Goal: Task Accomplishment & Management: Manage account settings

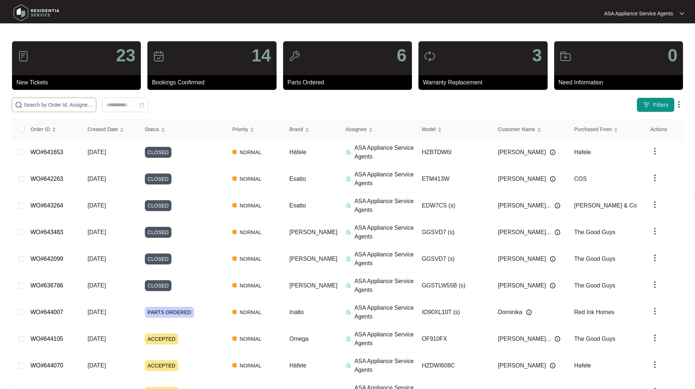
drag, startPoint x: 58, startPoint y: 105, endPoint x: 64, endPoint y: 94, distance: 12.0
click at [58, 105] on input "text" at bounding box center [58, 105] width 69 height 8
paste input "642484"
type input "642484"
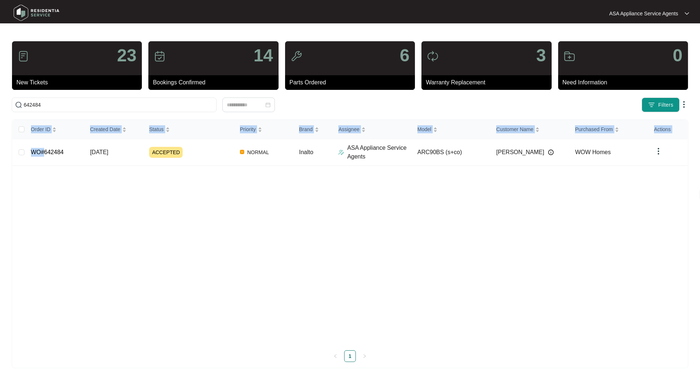
click at [44, 166] on div "Order ID Created Date Status Priority Brand Assignee Model Customer Name Purcha…" at bounding box center [350, 232] width 676 height 224
click at [49, 158] on td "WO#642484" at bounding box center [54, 152] width 59 height 27
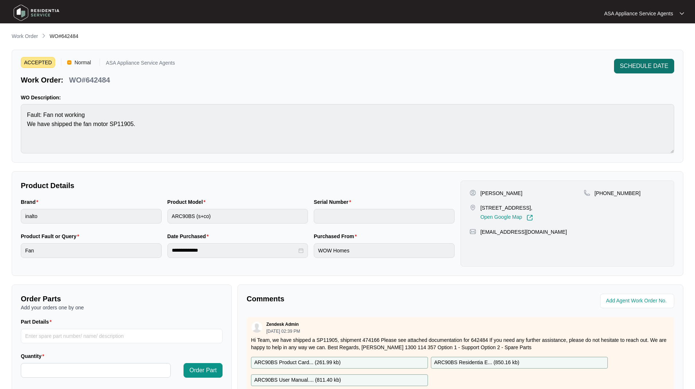
click at [643, 66] on span "SCHEDULE DATE" at bounding box center [644, 66] width 49 height 9
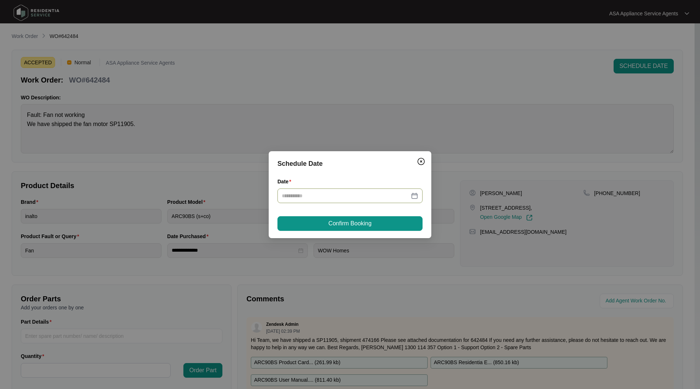
drag, startPoint x: 414, startPoint y: 200, endPoint x: 410, endPoint y: 198, distance: 3.8
click at [413, 200] on div at bounding box center [350, 195] width 145 height 15
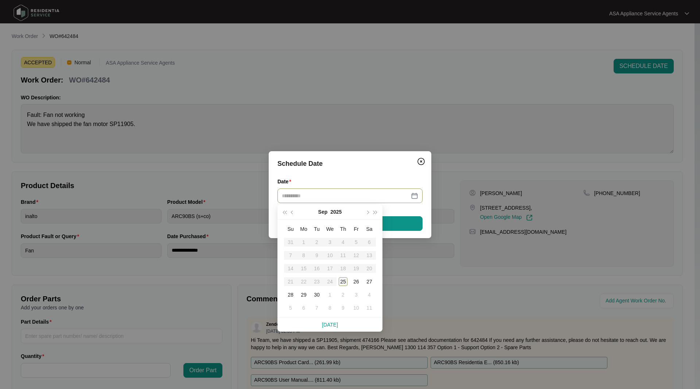
type input "**********"
drag, startPoint x: 345, startPoint y: 283, endPoint x: 343, endPoint y: 269, distance: 14.7
click at [344, 282] on div "25" at bounding box center [343, 281] width 9 height 9
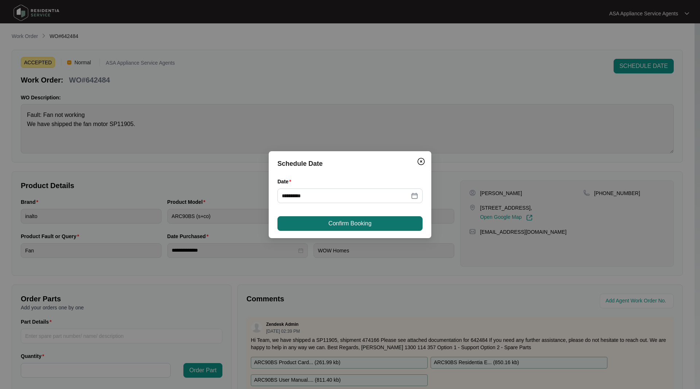
click at [356, 224] on span "Confirm Booking" at bounding box center [350, 223] width 43 height 9
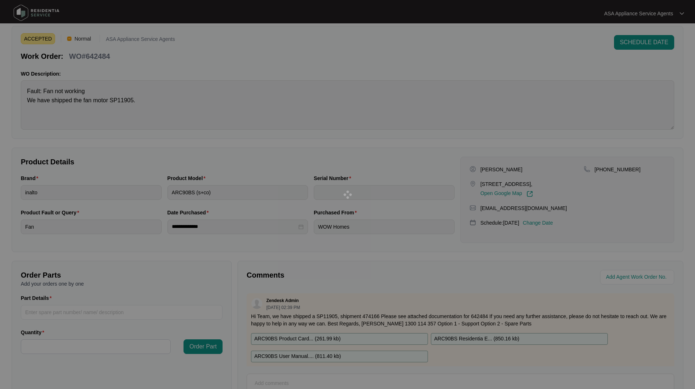
scroll to position [36, 0]
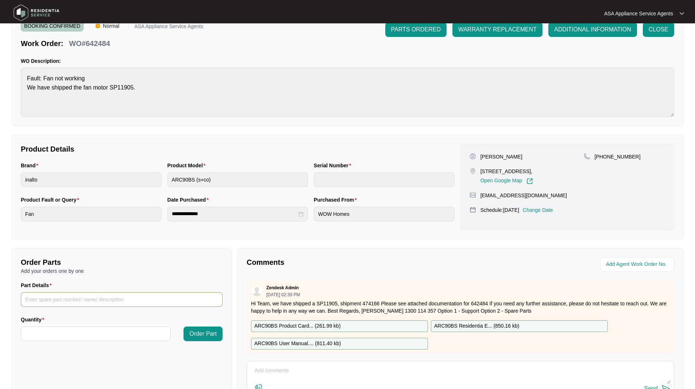
click at [51, 299] on input "Part Details" at bounding box center [122, 299] width 202 height 15
paste input "Switch pcb SP14628"
type input "Switch pcb SP14628"
click at [71, 336] on input "Quantity" at bounding box center [95, 334] width 149 height 14
type input "*"
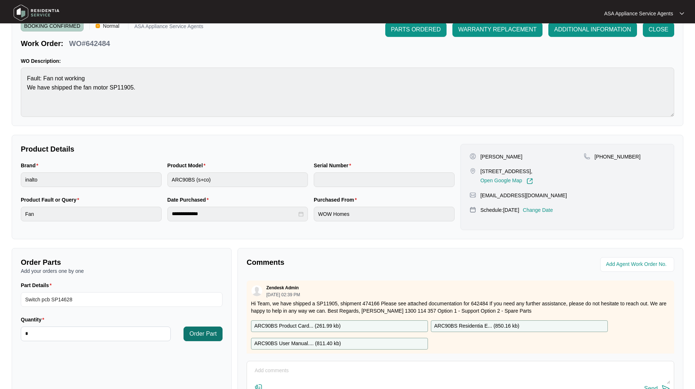
click at [219, 332] on button "Order Part" at bounding box center [203, 333] width 39 height 15
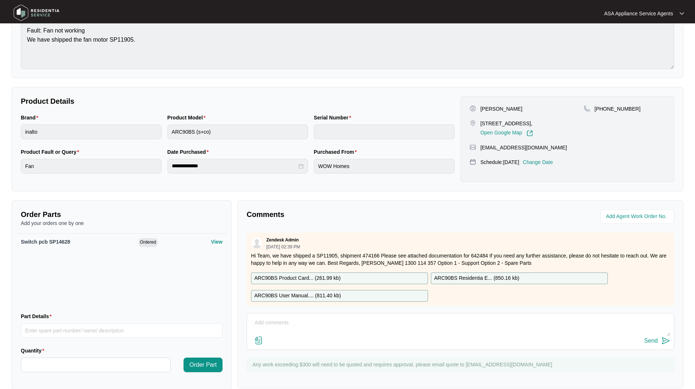
scroll to position [97, 0]
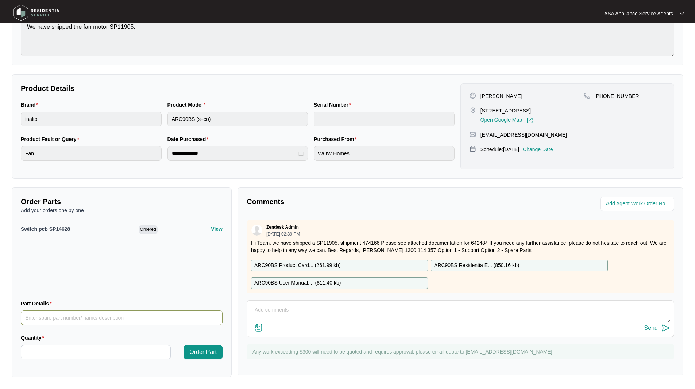
click at [56, 323] on input "Part Details" at bounding box center [122, 317] width 202 height 15
paste input "main pcb SP11903"
type input "main pcb SP11903"
click at [59, 352] on input "Quantity" at bounding box center [95, 352] width 149 height 14
type input "*"
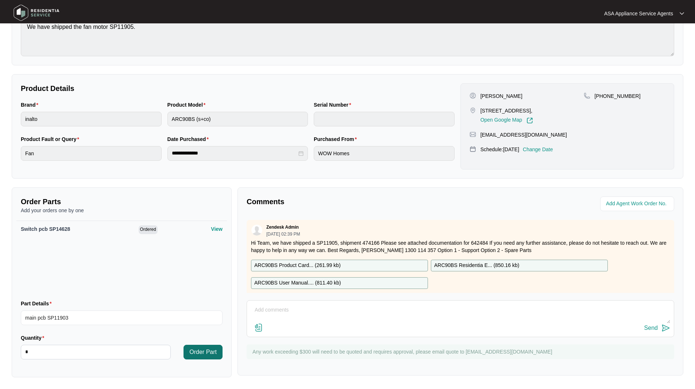
click at [199, 359] on button "Order Part" at bounding box center [203, 351] width 39 height 15
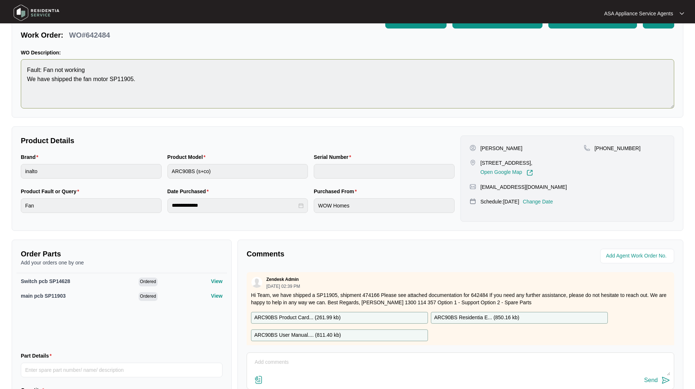
scroll to position [0, 0]
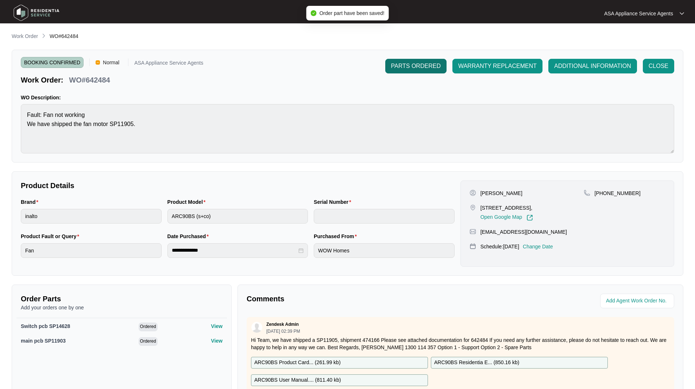
click at [430, 61] on button "PARTS ORDERED" at bounding box center [415, 66] width 61 height 15
